Goal: Information Seeking & Learning: Learn about a topic

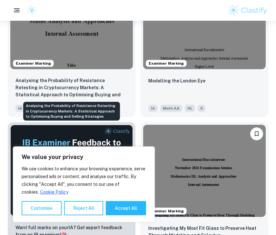
scroll to position [253, 0]
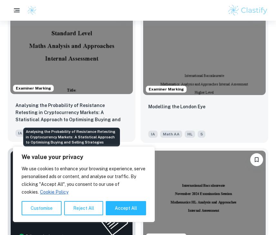
click at [61, 108] on p "Analysing the Probability of Resistance Retesting in Cryptocurrency Markets: A …" at bounding box center [71, 113] width 112 height 22
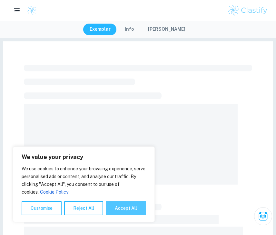
click at [125, 207] on button "Accept All" at bounding box center [126, 208] width 40 height 14
checkbox input "true"
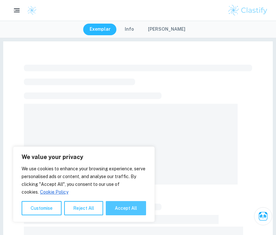
checkbox input "true"
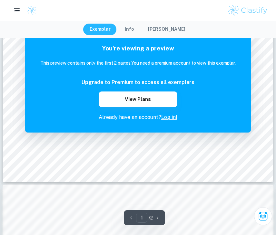
scroll to position [319, 0]
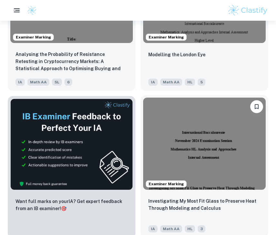
scroll to position [315, 0]
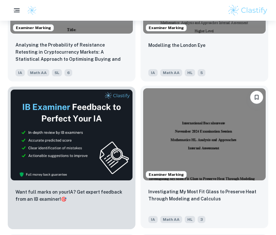
click at [206, 141] on img at bounding box center [204, 134] width 123 height 92
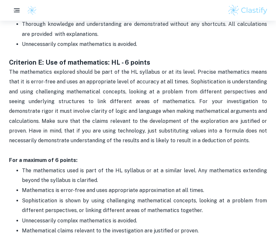
scroll to position [1541, 0]
